Goal: Task Accomplishment & Management: Manage account settings

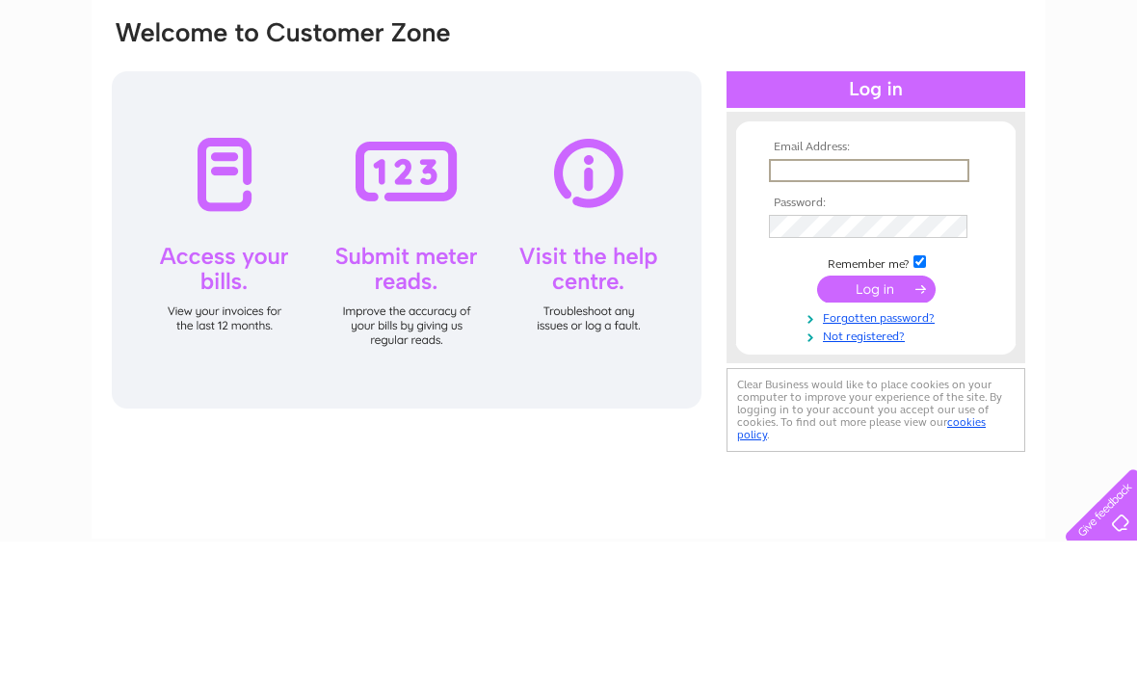
scroll to position [146, 0]
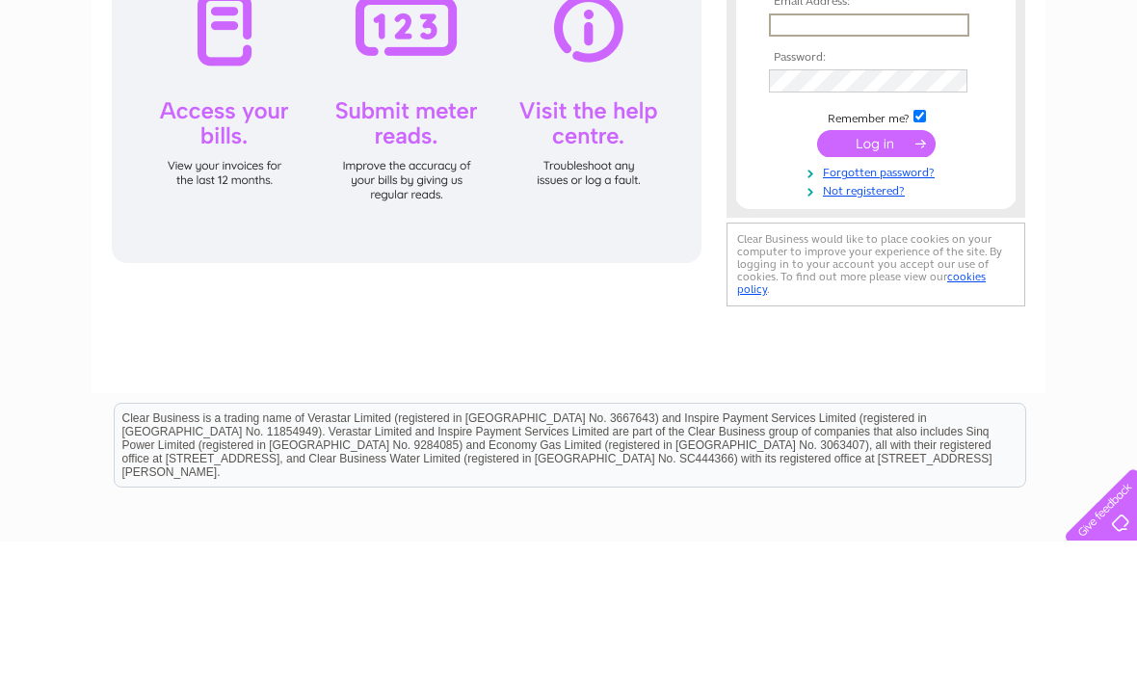
type input "[EMAIL_ADDRESS][DOMAIN_NAME]"
click at [876, 290] on input "submit" at bounding box center [876, 289] width 119 height 27
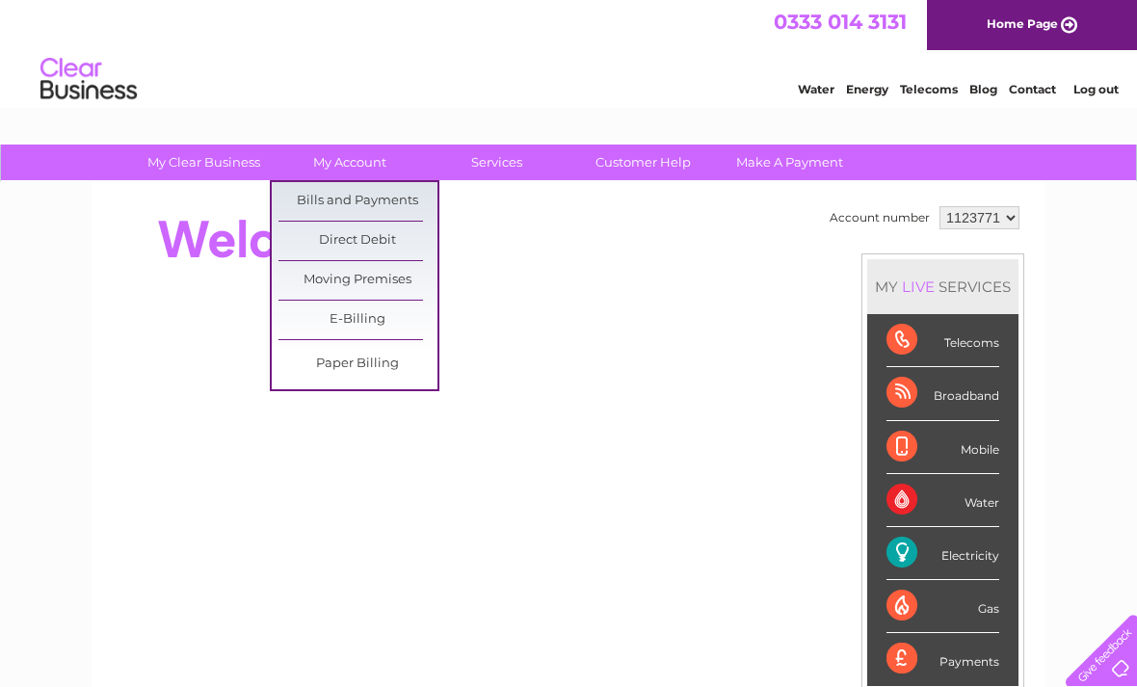
click at [402, 205] on link "Bills and Payments" at bounding box center [357, 201] width 159 height 39
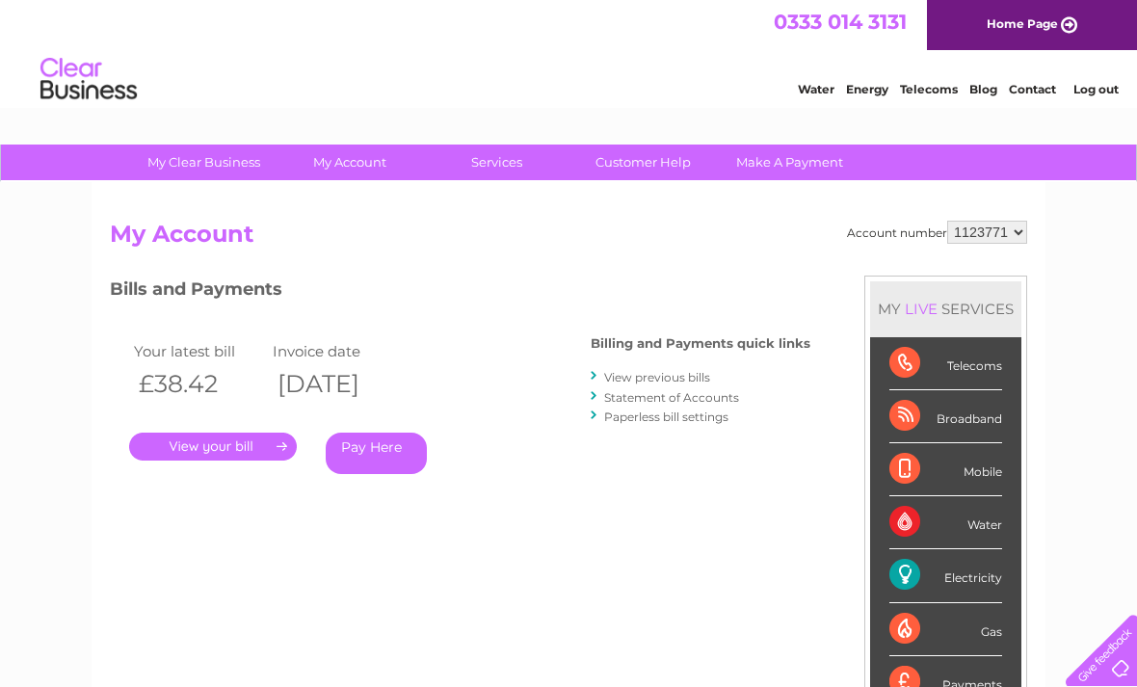
click at [253, 448] on link "." at bounding box center [213, 447] width 168 height 28
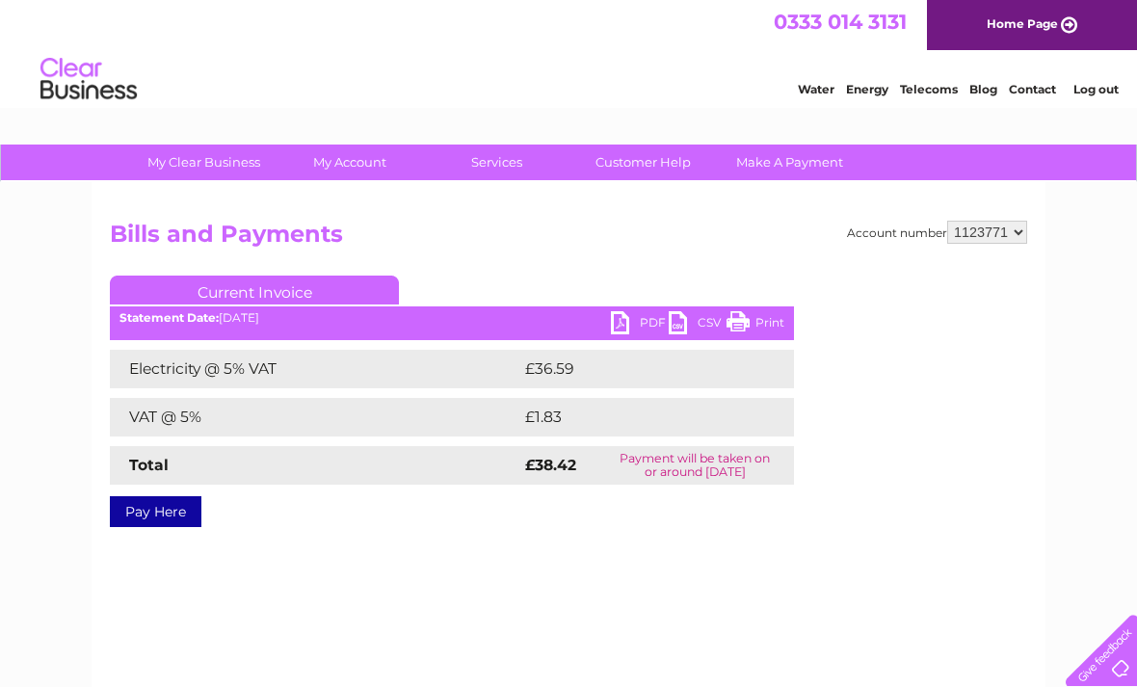
click at [629, 333] on link "PDF" at bounding box center [640, 325] width 58 height 28
